Goal: Transaction & Acquisition: Purchase product/service

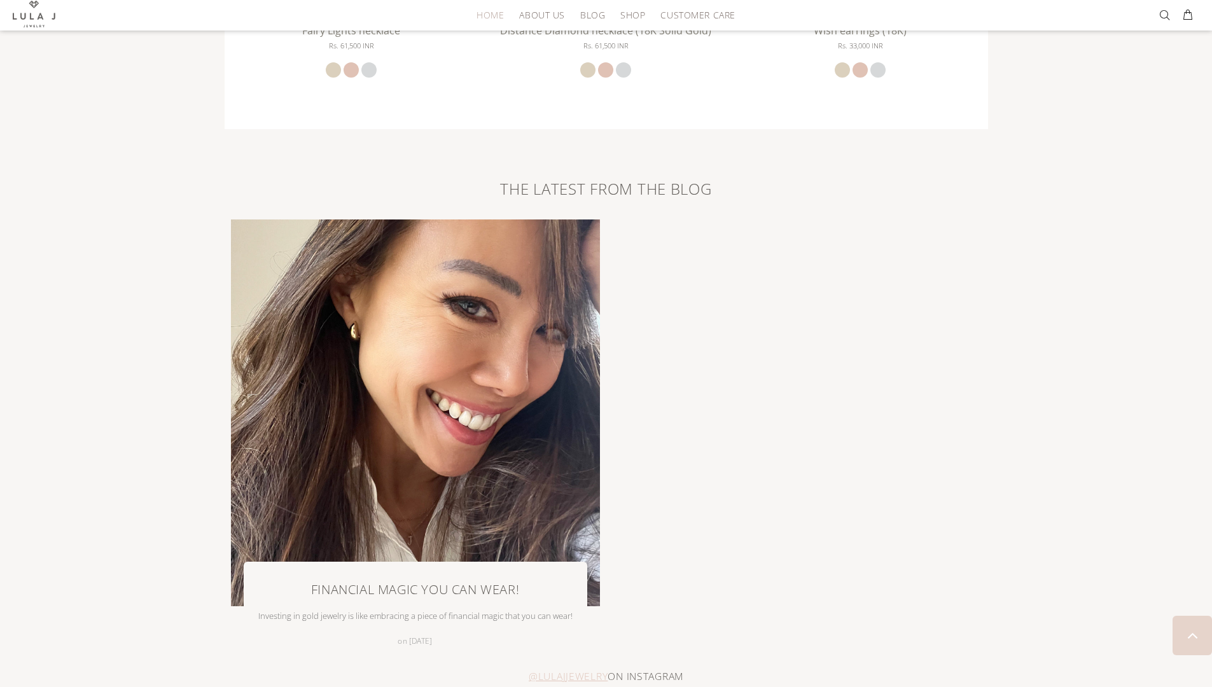
scroll to position [2836, 0]
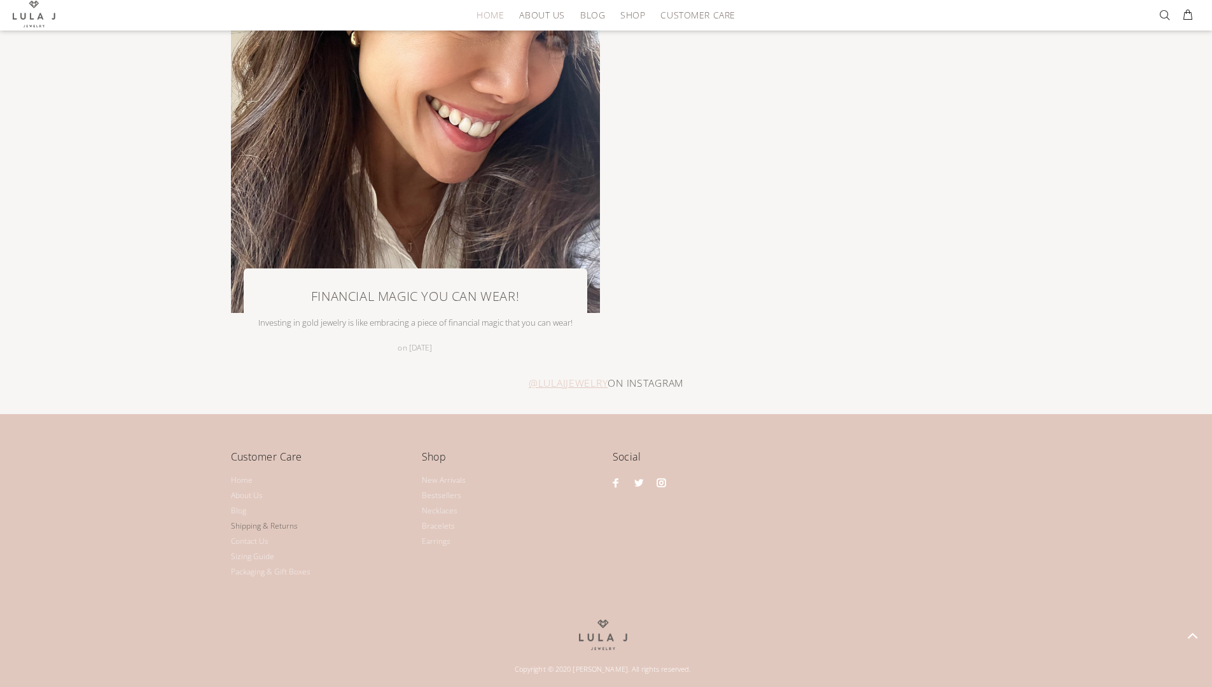
click at [265, 521] on link "Shipping & Returns" at bounding box center [264, 526] width 67 height 15
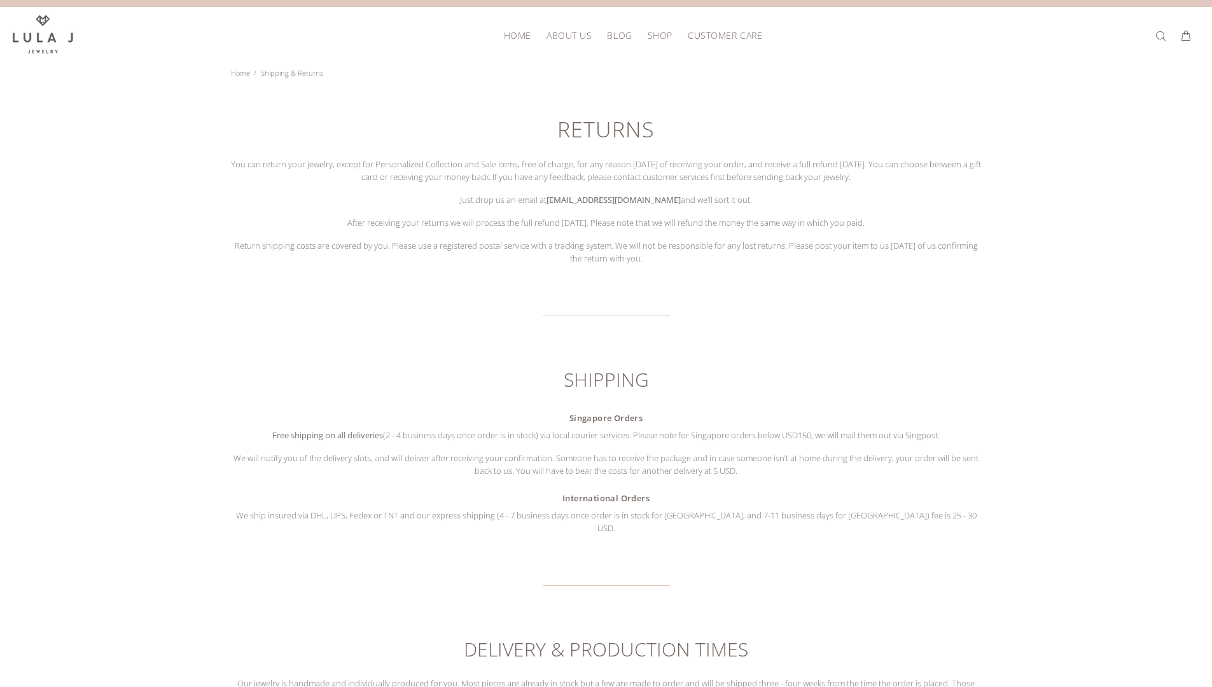
scroll to position [19, 0]
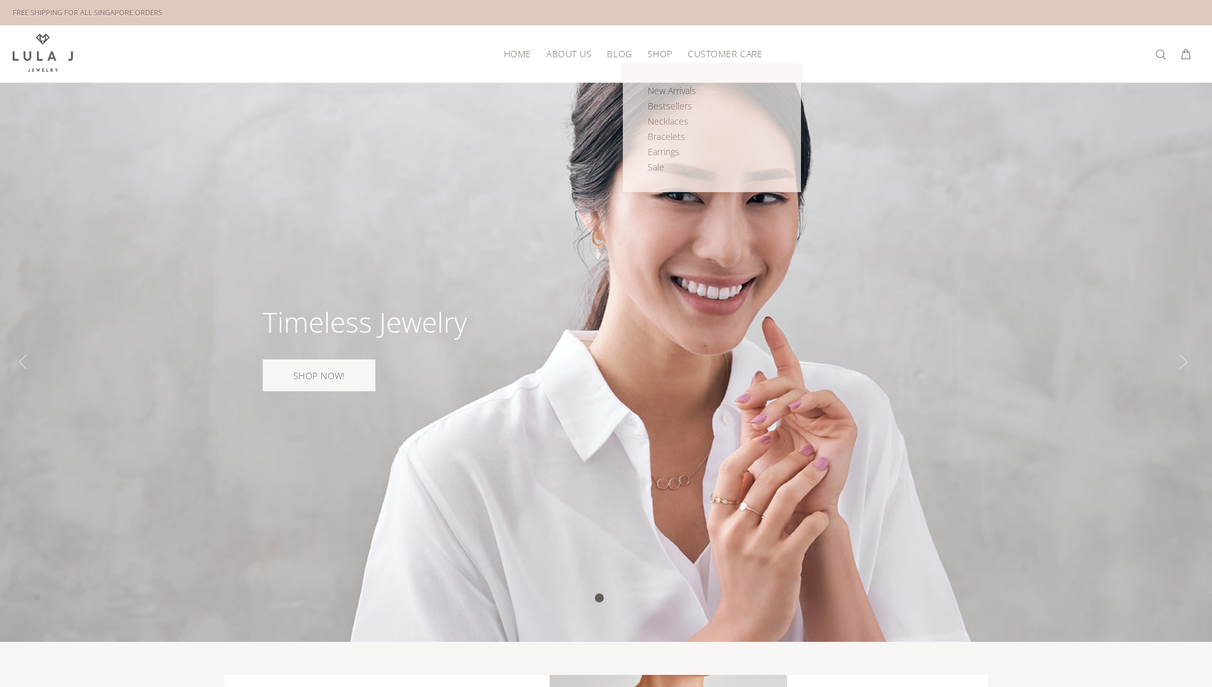
click at [667, 52] on span "Shop" at bounding box center [660, 54] width 25 height 10
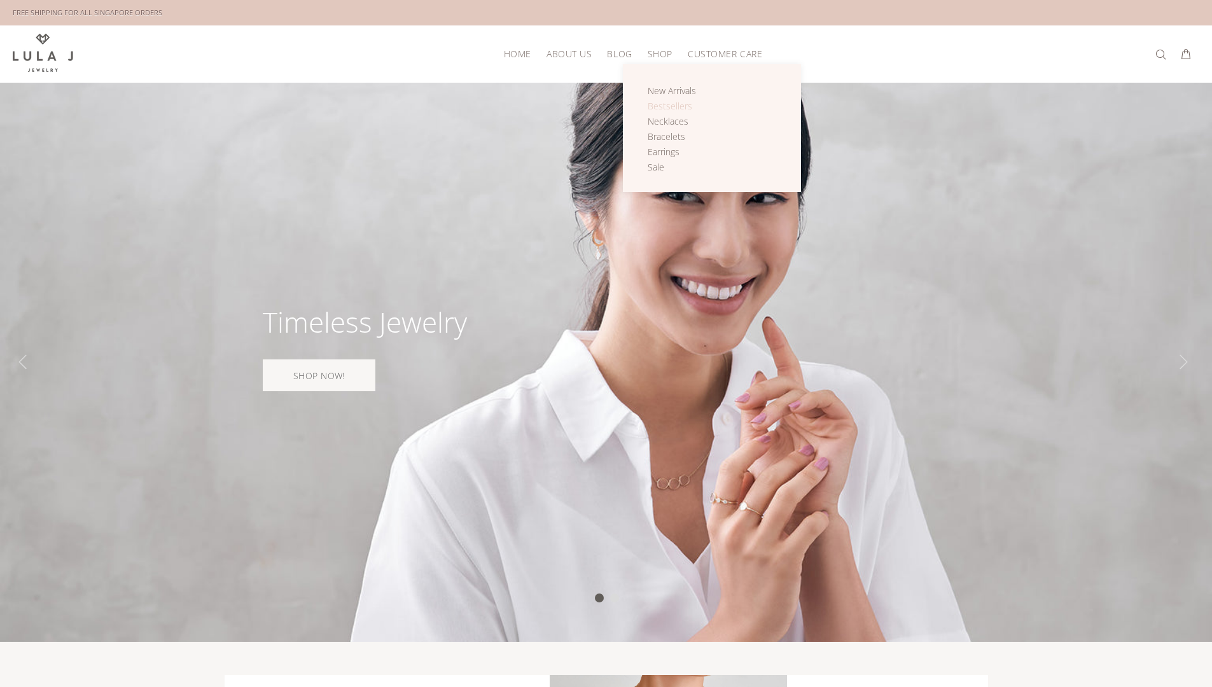
click at [659, 109] on span "Bestsellers" at bounding box center [670, 106] width 45 height 12
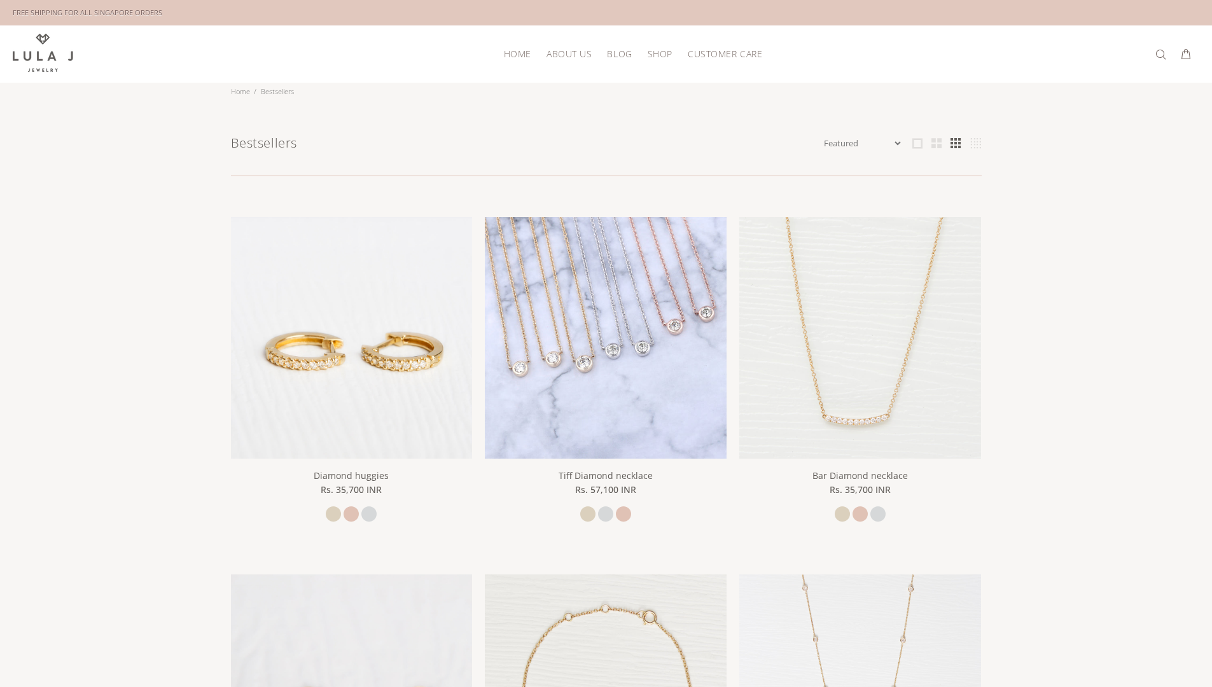
click at [644, 391] on img at bounding box center [606, 338] width 242 height 242
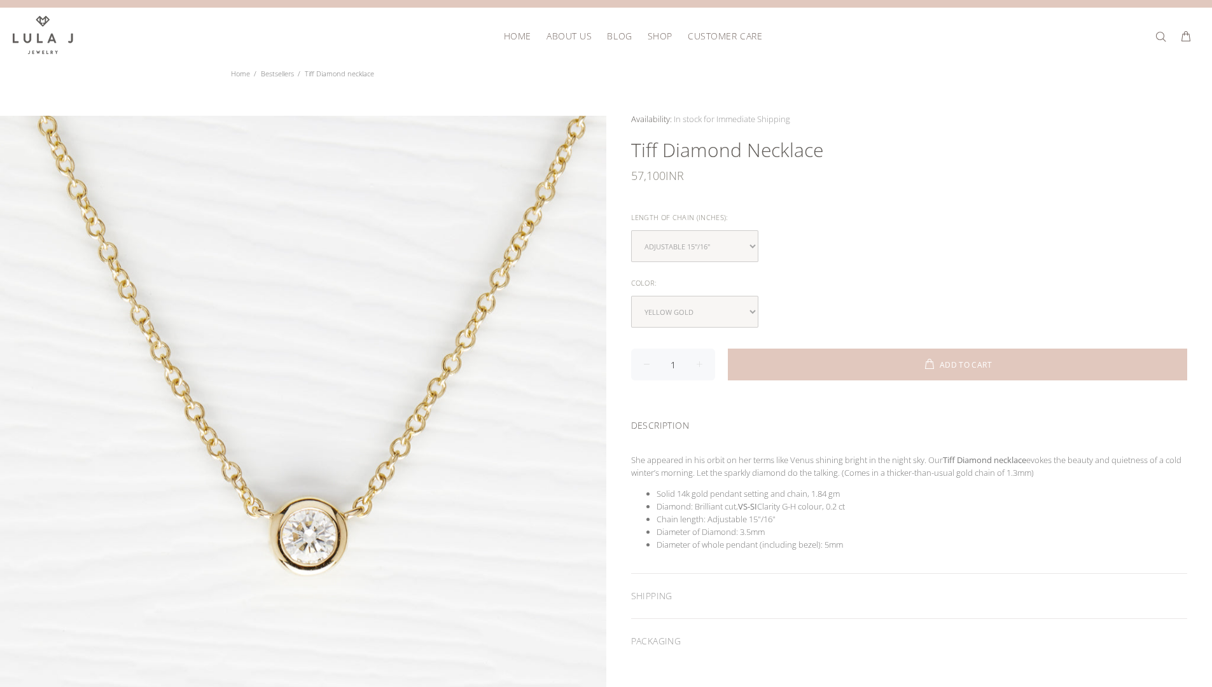
scroll to position [23, 0]
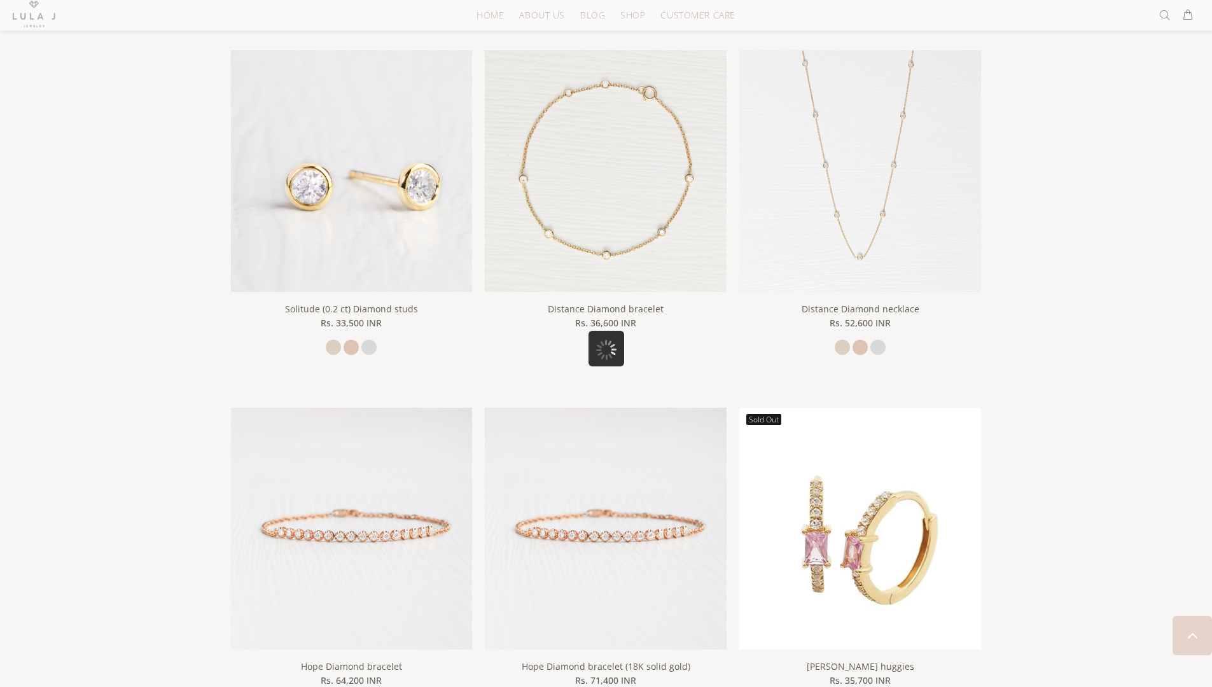
scroll to position [838, 0]
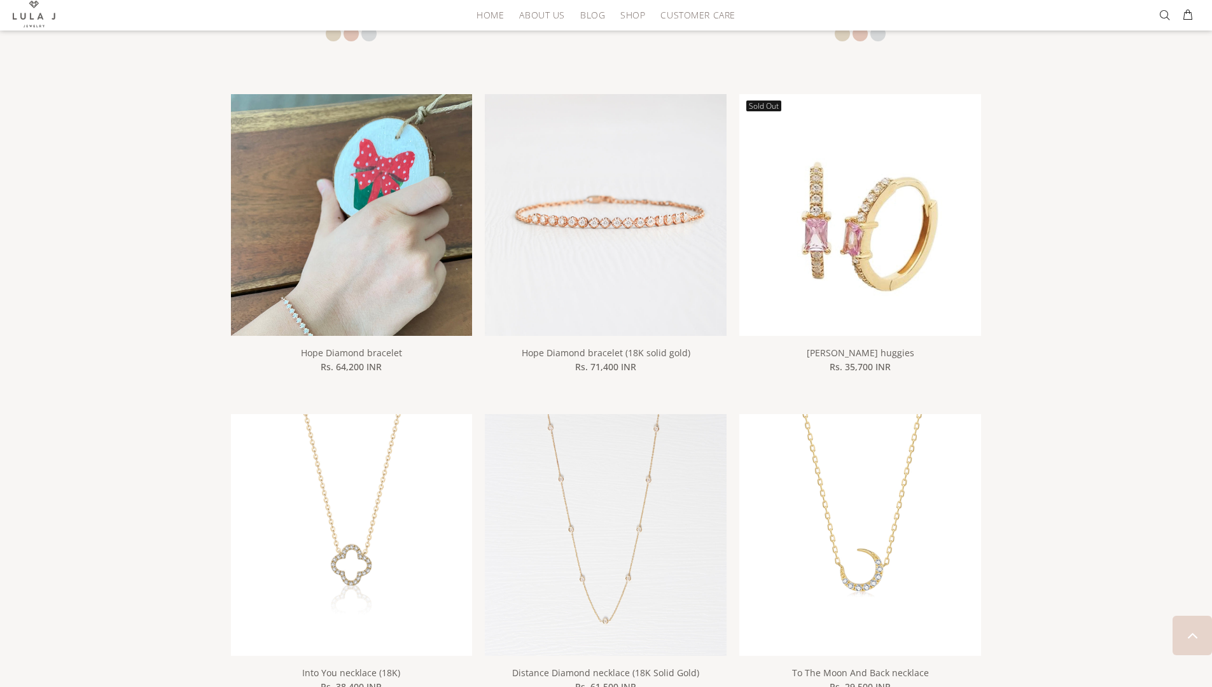
click at [388, 262] on img at bounding box center [352, 255] width 242 height 323
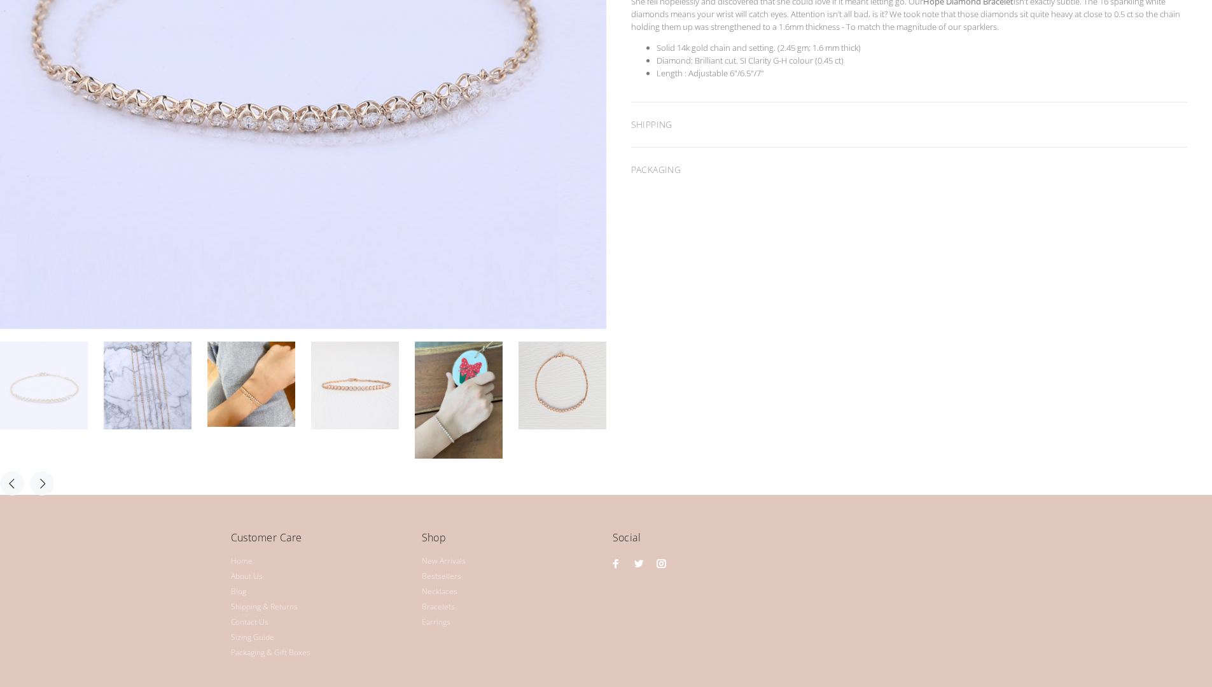
scroll to position [492, 0]
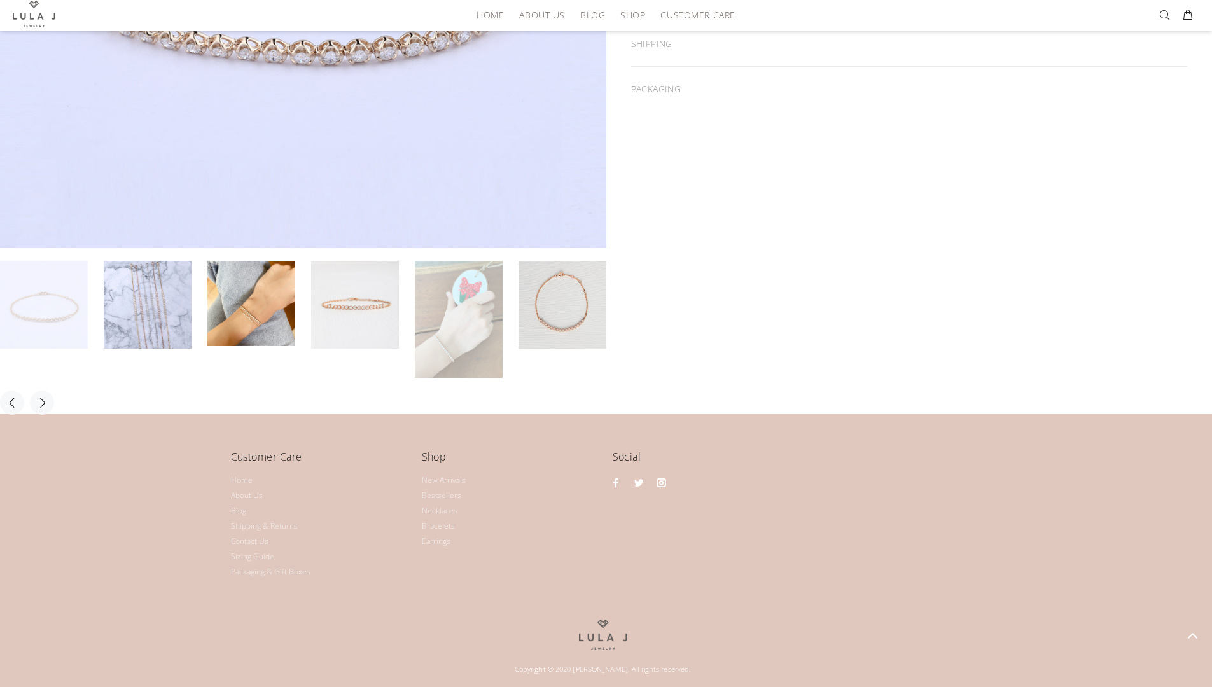
click at [435, 333] on link at bounding box center [459, 319] width 88 height 117
